Goal: Transaction & Acquisition: Purchase product/service

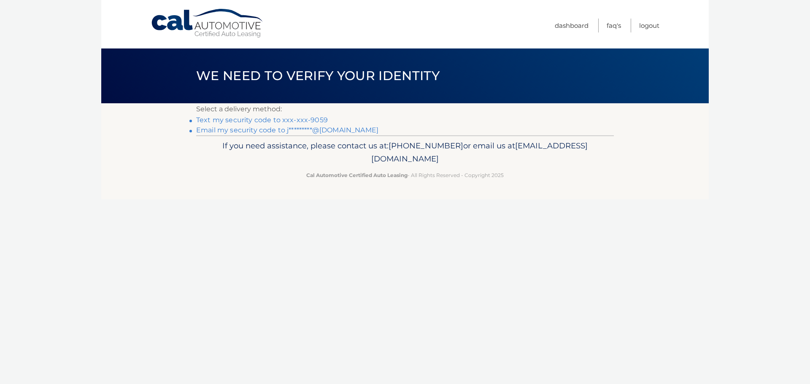
click at [278, 131] on link "Email my security code to j*********@gmail.com" at bounding box center [287, 130] width 182 height 8
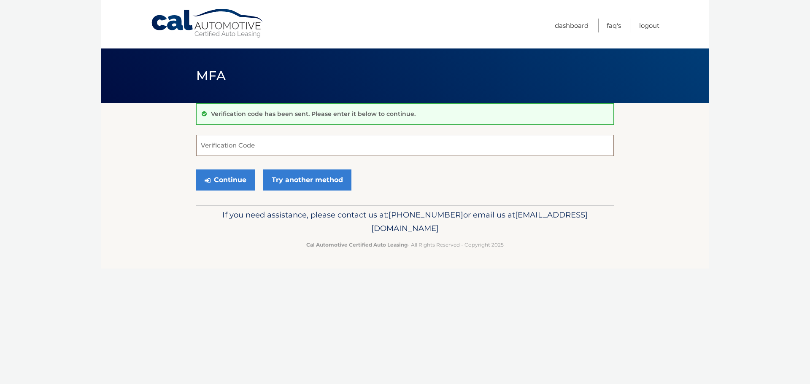
click at [337, 149] on input "Verification Code" at bounding box center [405, 145] width 418 height 21
type input "847741"
click at [233, 183] on button "Continue" at bounding box center [225, 180] width 59 height 21
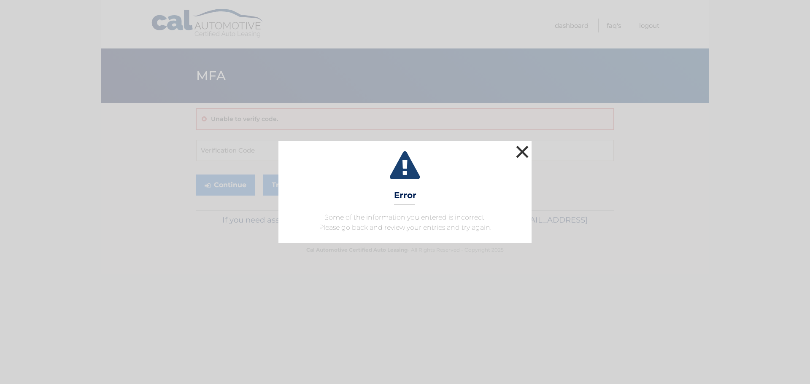
click at [519, 154] on button "×" at bounding box center [522, 151] width 17 height 17
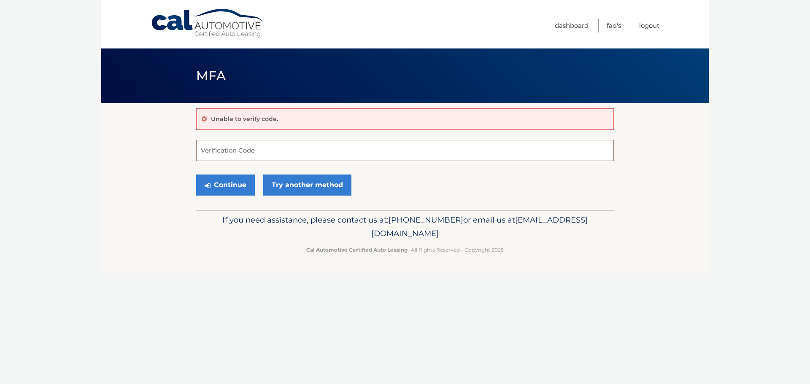
click at [246, 151] on input "Verification Code" at bounding box center [405, 150] width 418 height 21
type input "847781"
click at [227, 190] on button "Continue" at bounding box center [225, 185] width 59 height 21
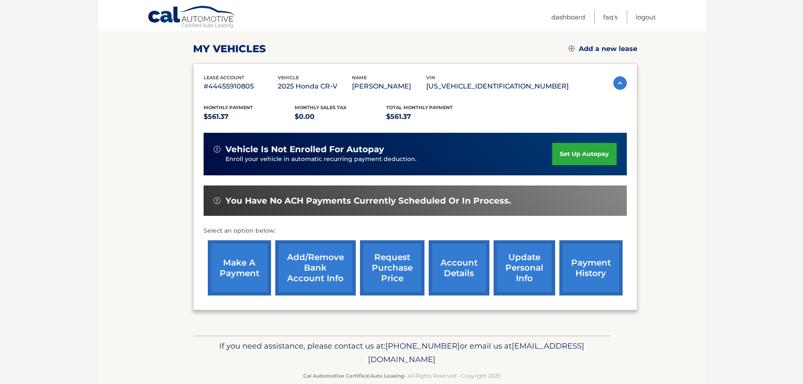
scroll to position [127, 0]
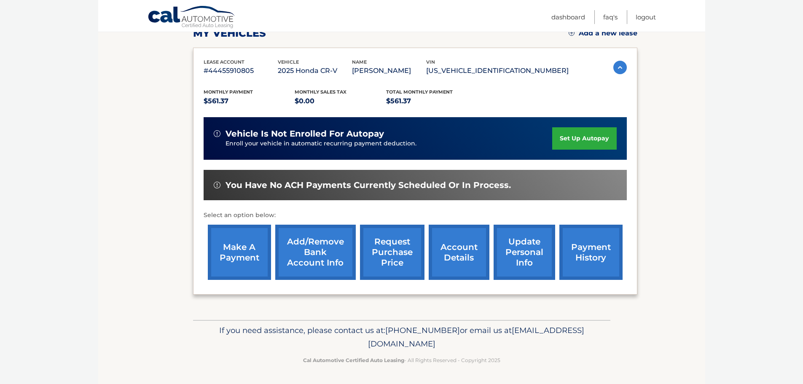
click at [243, 254] on link "make a payment" at bounding box center [239, 252] width 63 height 55
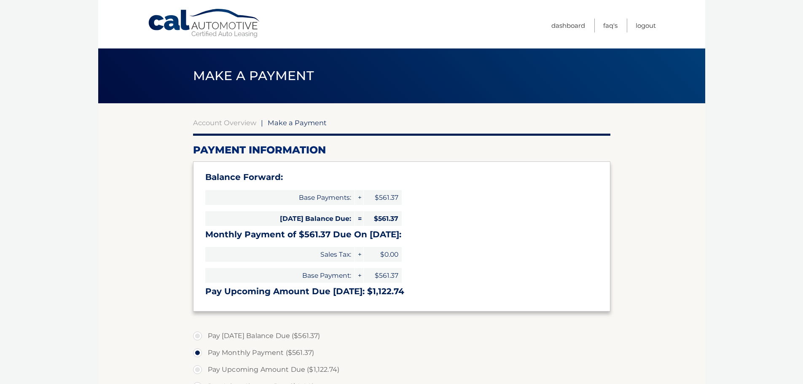
select select "NzA2NTZhODYtZTRlZi00OTI5LWE5MjktZGFmZWM5YTE2MTM1"
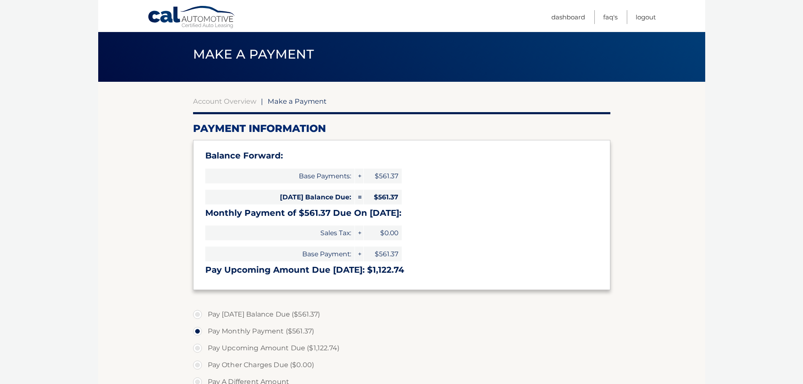
scroll to position [42, 0]
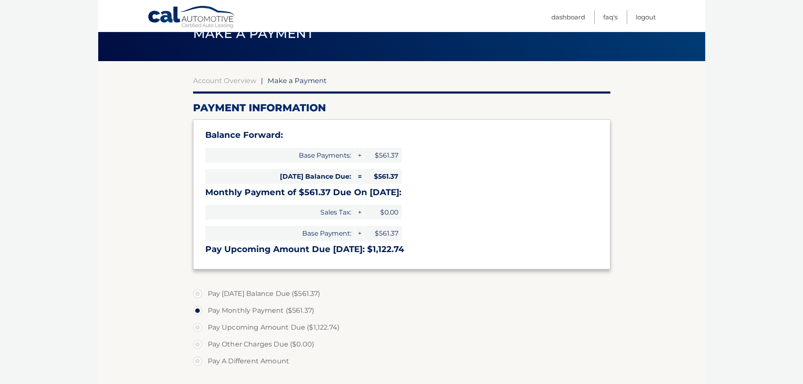
click at [199, 295] on label "Pay Today's Balance Due ($561.37)" at bounding box center [402, 294] width 418 height 17
click at [199, 295] on input "Pay Today's Balance Due ($561.37)" at bounding box center [201, 292] width 8 height 13
radio input "true"
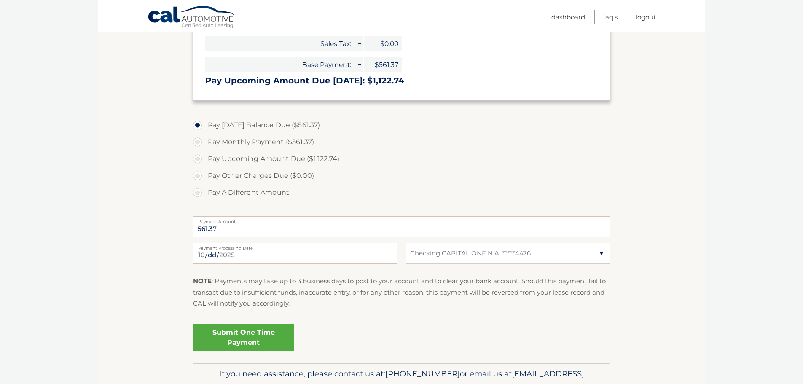
scroll to position [0, 0]
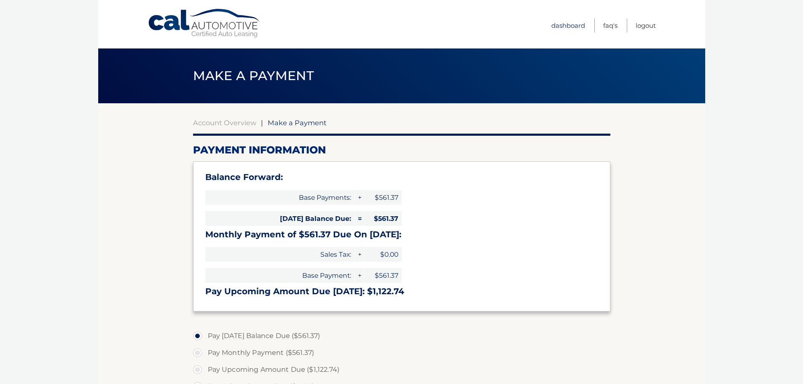
click at [578, 24] on link "Dashboard" at bounding box center [569, 26] width 34 height 14
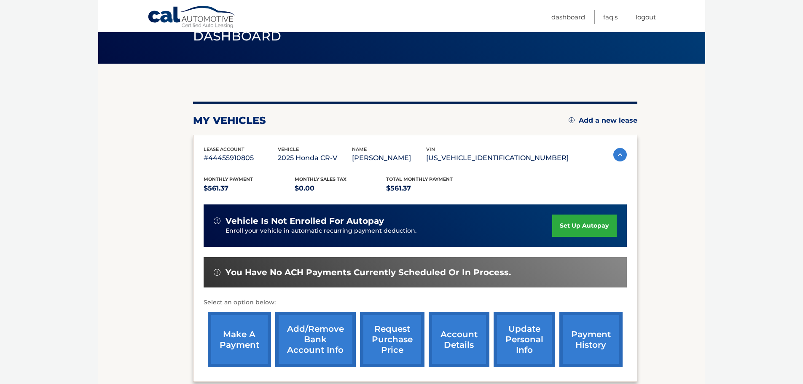
scroll to position [84, 0]
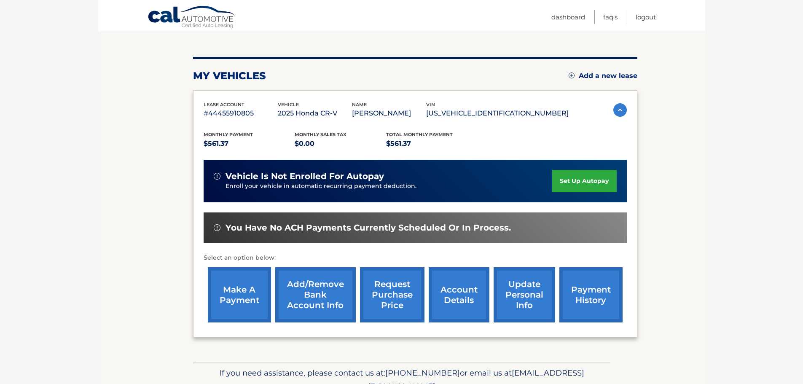
click at [595, 290] on link "payment history" at bounding box center [591, 294] width 63 height 55
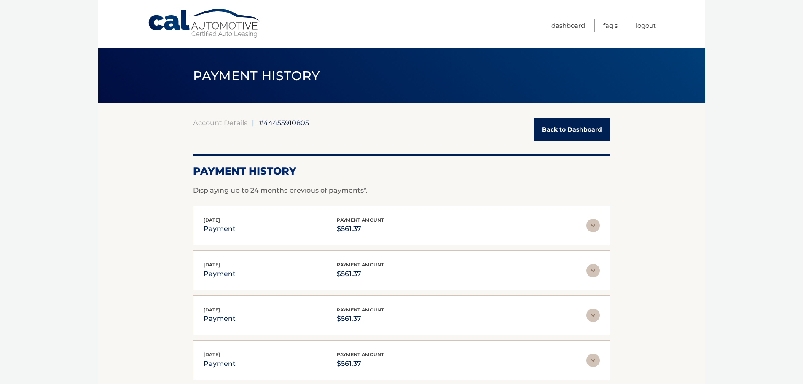
click at [569, 129] on link "Back to Dashboard" at bounding box center [572, 130] width 77 height 22
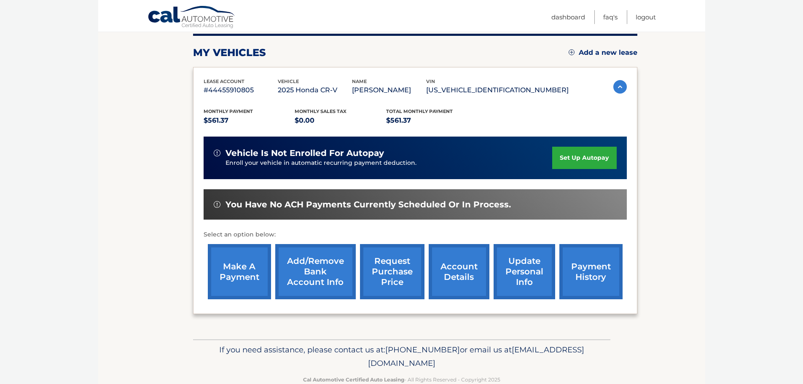
scroll to position [127, 0]
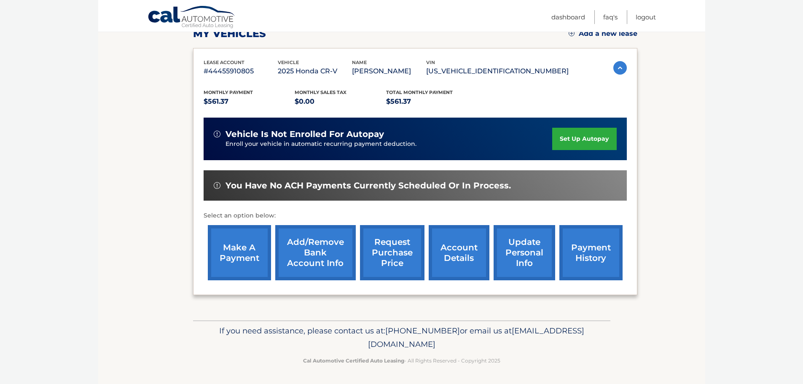
click at [234, 252] on link "make a payment" at bounding box center [239, 252] width 63 height 55
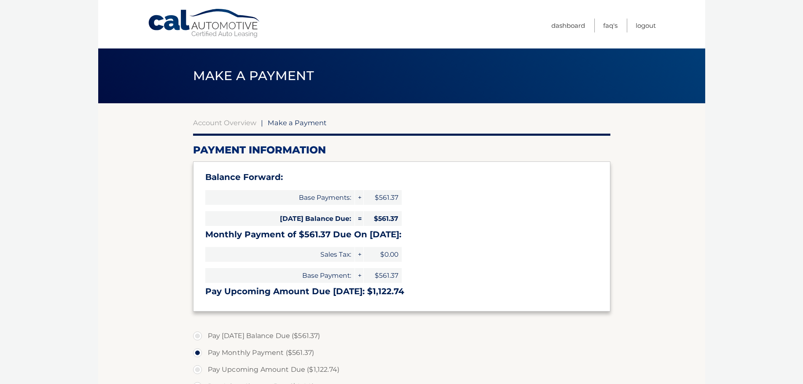
select select "NzA2NTZhODYtZTRlZi00OTI5LWE5MjktZGFmZWM5YTE2MTM1"
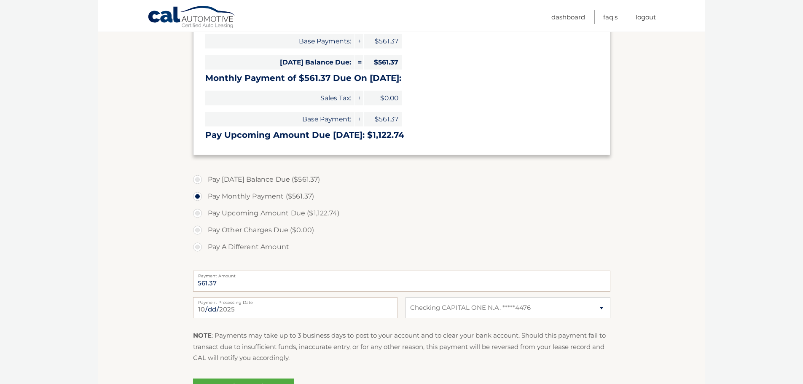
scroll to position [169, 0]
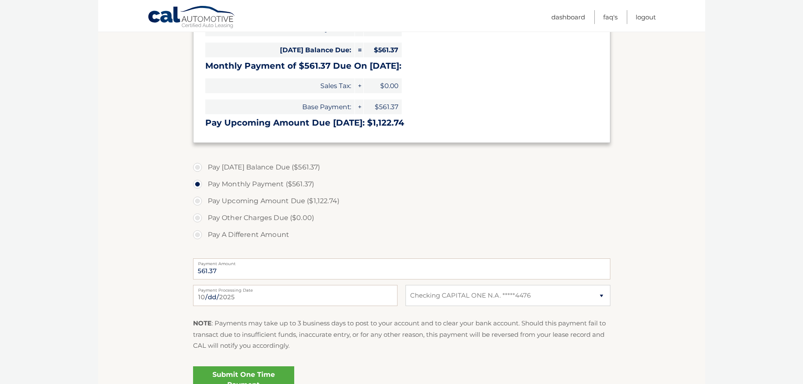
click at [200, 167] on label "Pay Today's Balance Due ($561.37)" at bounding box center [402, 167] width 418 height 17
click at [200, 167] on input "Pay Today's Balance Due ($561.37)" at bounding box center [201, 165] width 8 height 13
radio input "true"
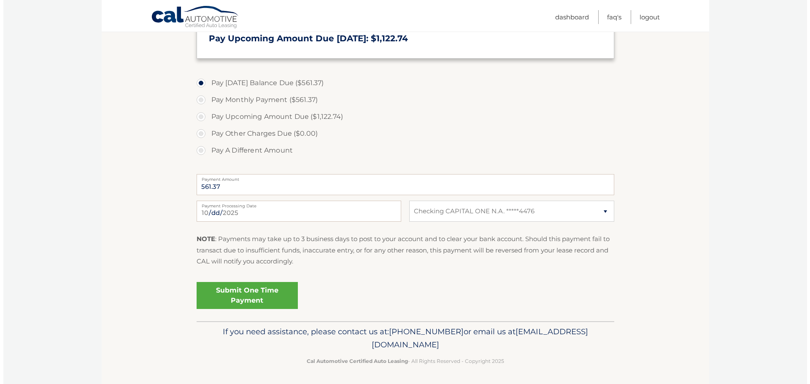
scroll to position [254, 0]
click at [251, 296] on link "Submit One Time Payment" at bounding box center [243, 294] width 101 height 27
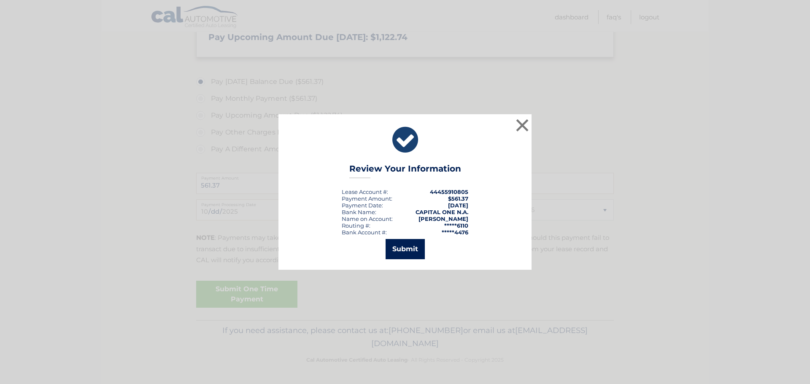
click at [404, 240] on button "Submit" at bounding box center [404, 249] width 39 height 20
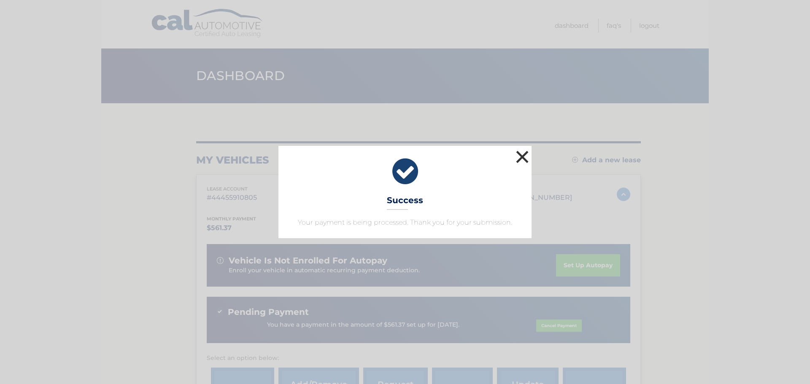
click at [519, 159] on button "×" at bounding box center [522, 156] width 17 height 17
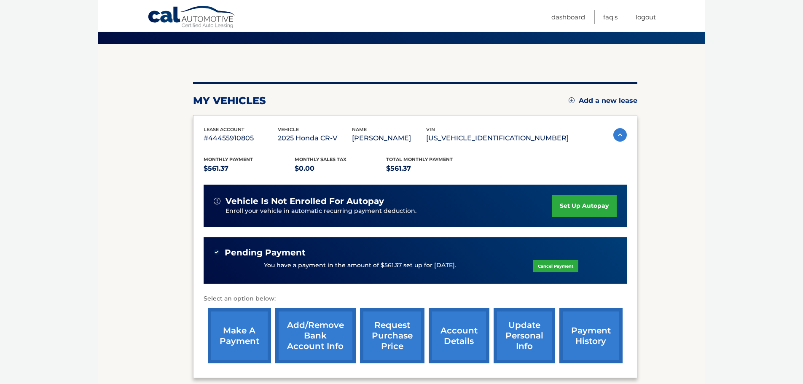
scroll to position [143, 0]
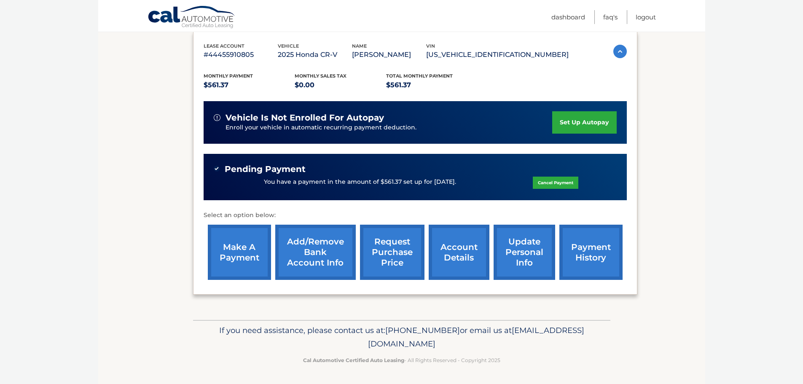
click at [585, 251] on link "payment history" at bounding box center [591, 252] width 63 height 55
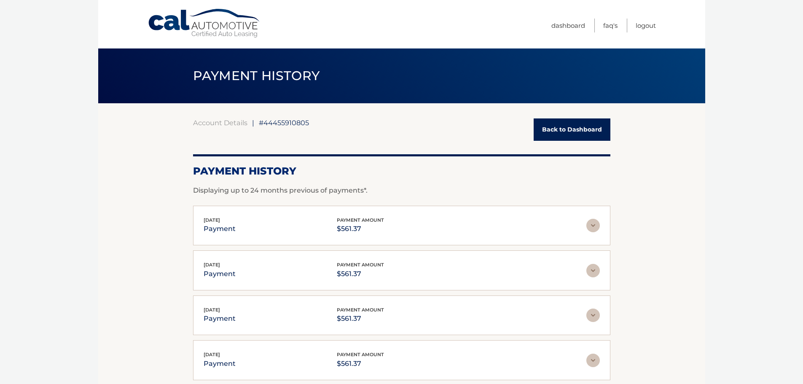
click at [582, 125] on link "Back to Dashboard" at bounding box center [572, 130] width 77 height 22
click at [229, 124] on link "Account Details" at bounding box center [220, 123] width 54 height 8
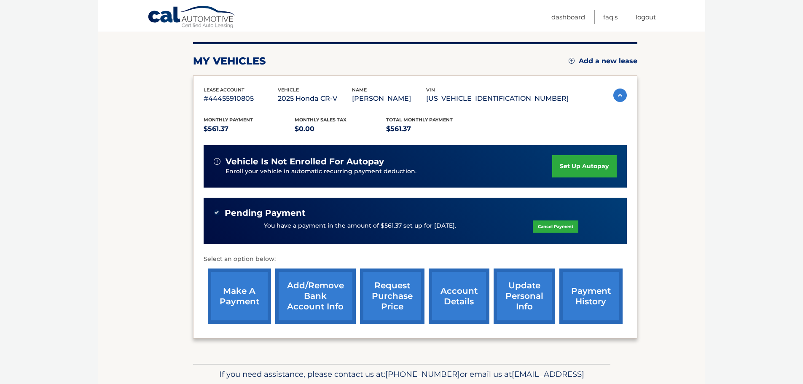
scroll to position [127, 0]
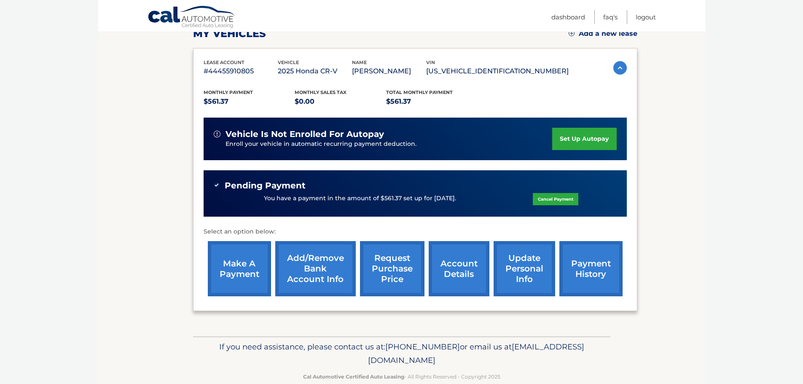
click at [467, 272] on link "account details" at bounding box center [459, 268] width 61 height 55
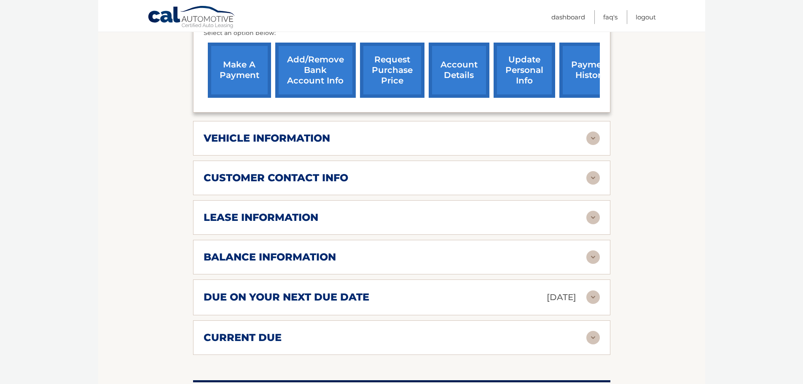
scroll to position [337, 0]
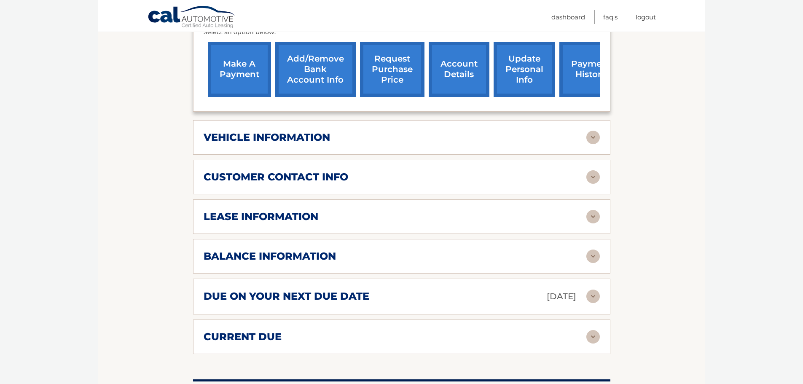
click at [432, 224] on div "lease information Contract Start Date [DATE] Term 39 Maturity Date [DATE] Start…" at bounding box center [402, 216] width 418 height 35
click at [593, 217] on img at bounding box center [593, 216] width 13 height 13
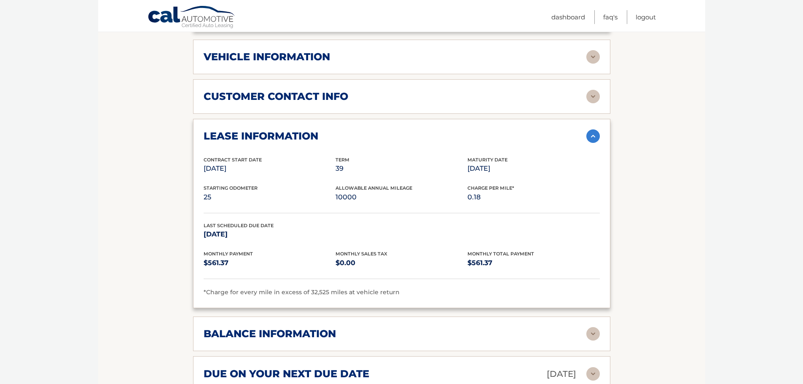
scroll to position [422, 0]
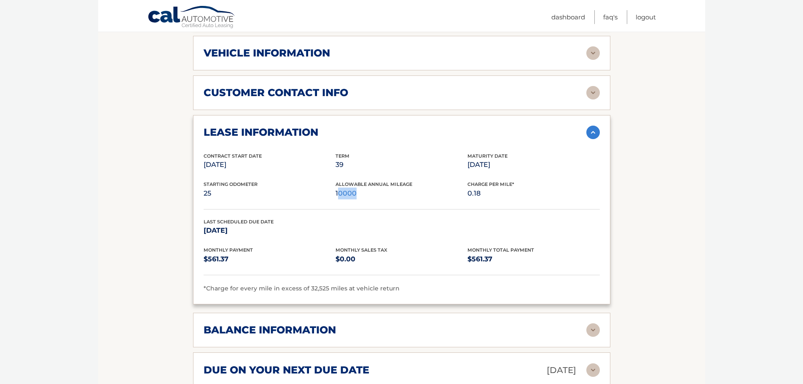
drag, startPoint x: 337, startPoint y: 192, endPoint x: 371, endPoint y: 193, distance: 34.2
click at [371, 193] on p "10000" at bounding box center [402, 194] width 132 height 12
click at [412, 198] on p "10000" at bounding box center [402, 194] width 132 height 12
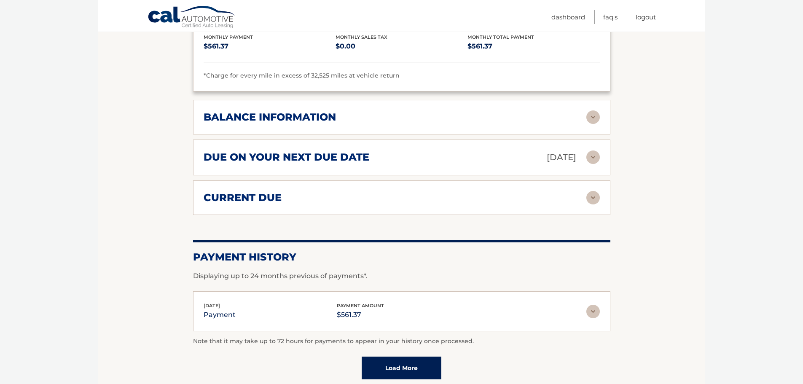
scroll to position [626, 0]
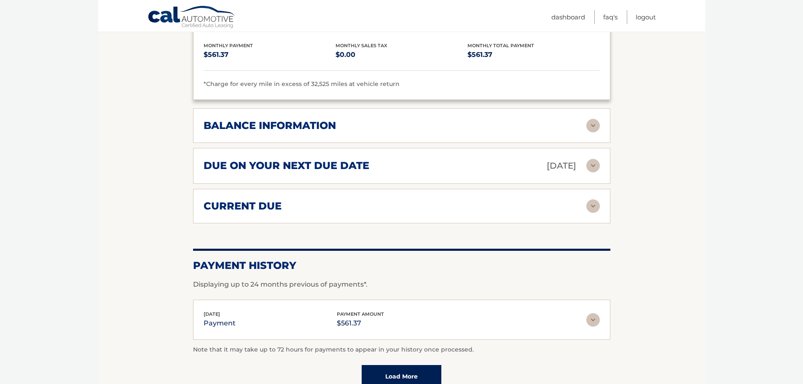
click at [592, 131] on img at bounding box center [593, 125] width 13 height 13
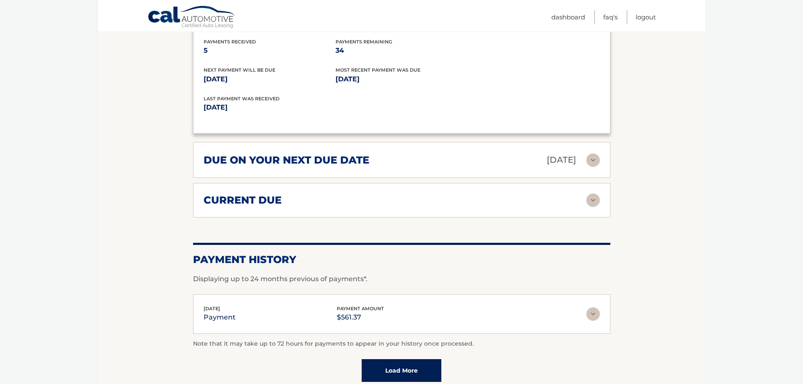
scroll to position [753, 0]
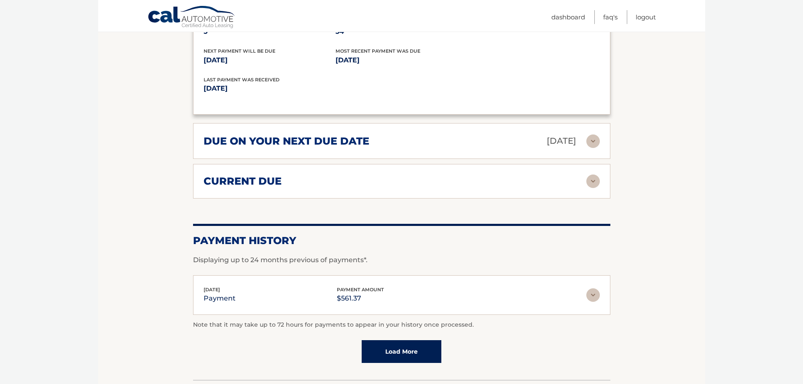
click at [323, 177] on div "current due" at bounding box center [395, 181] width 383 height 13
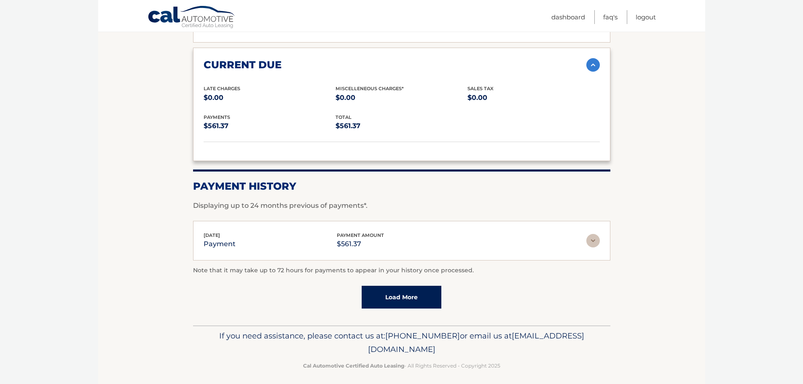
scroll to position [875, 0]
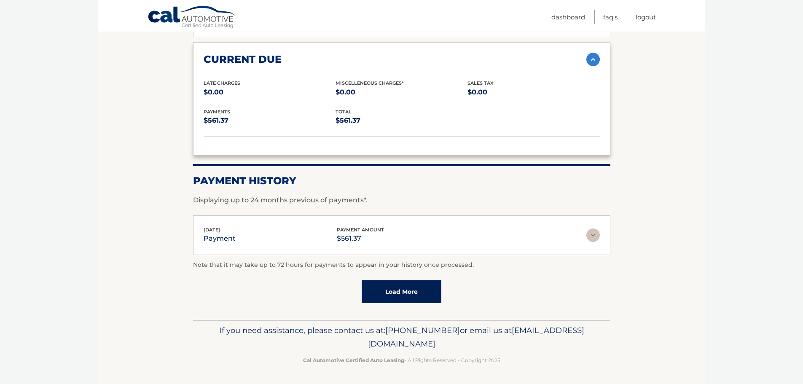
drag, startPoint x: 165, startPoint y: 261, endPoint x: 157, endPoint y: 146, distance: 115.8
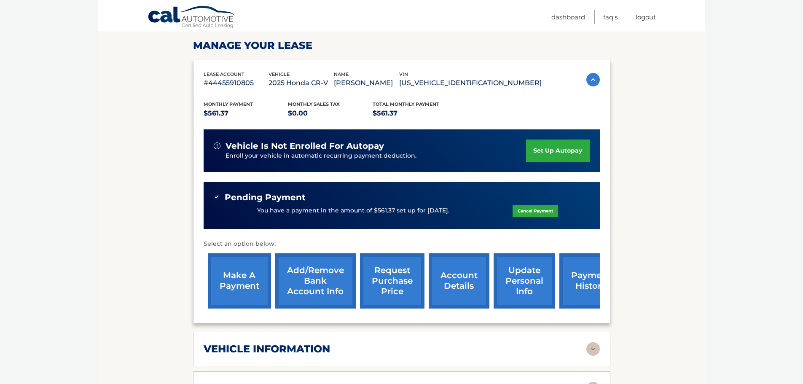
scroll to position [127, 0]
